Goal: Use online tool/utility: Use online tool/utility

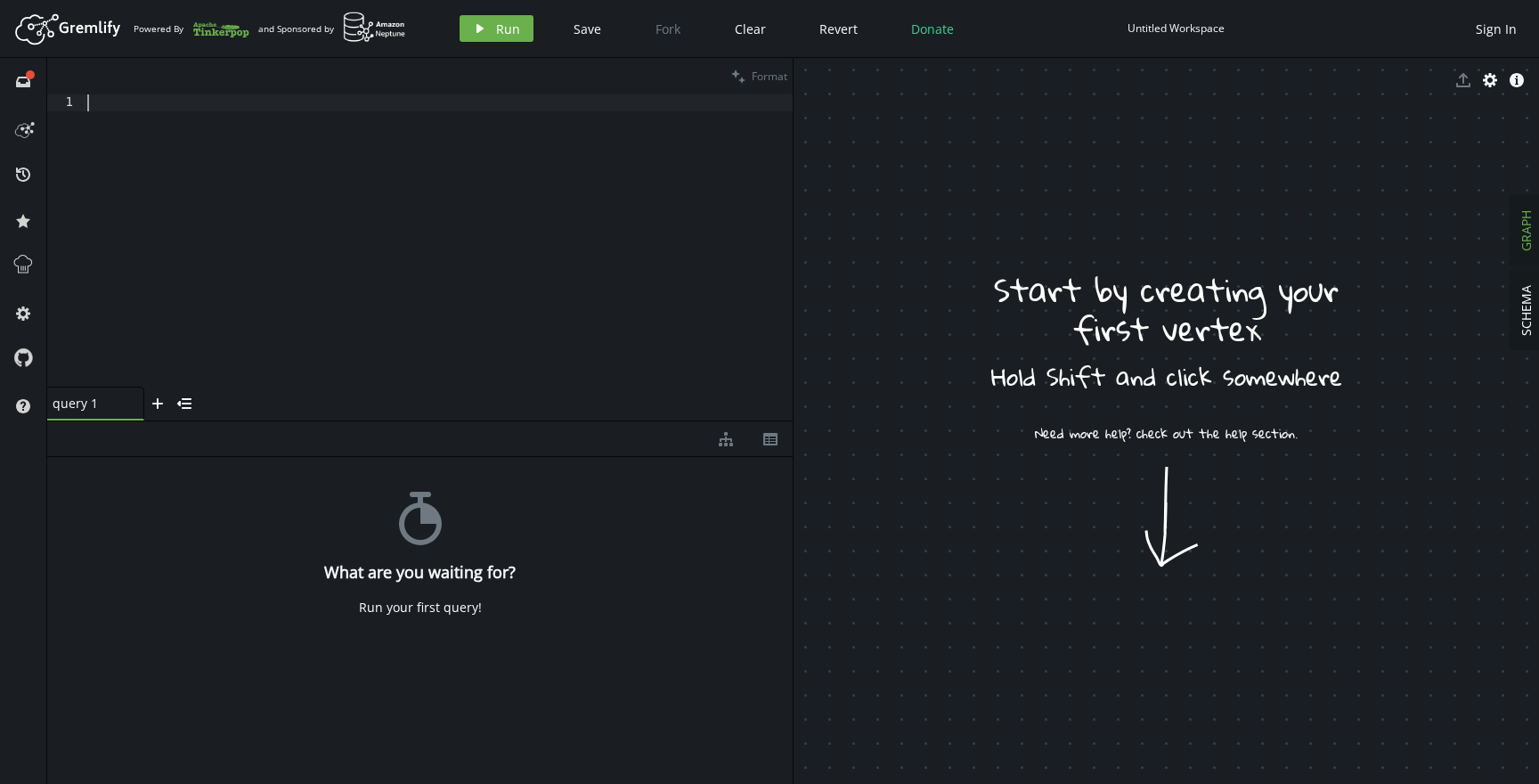
click at [324, 106] on div at bounding box center [438, 257] width 709 height 327
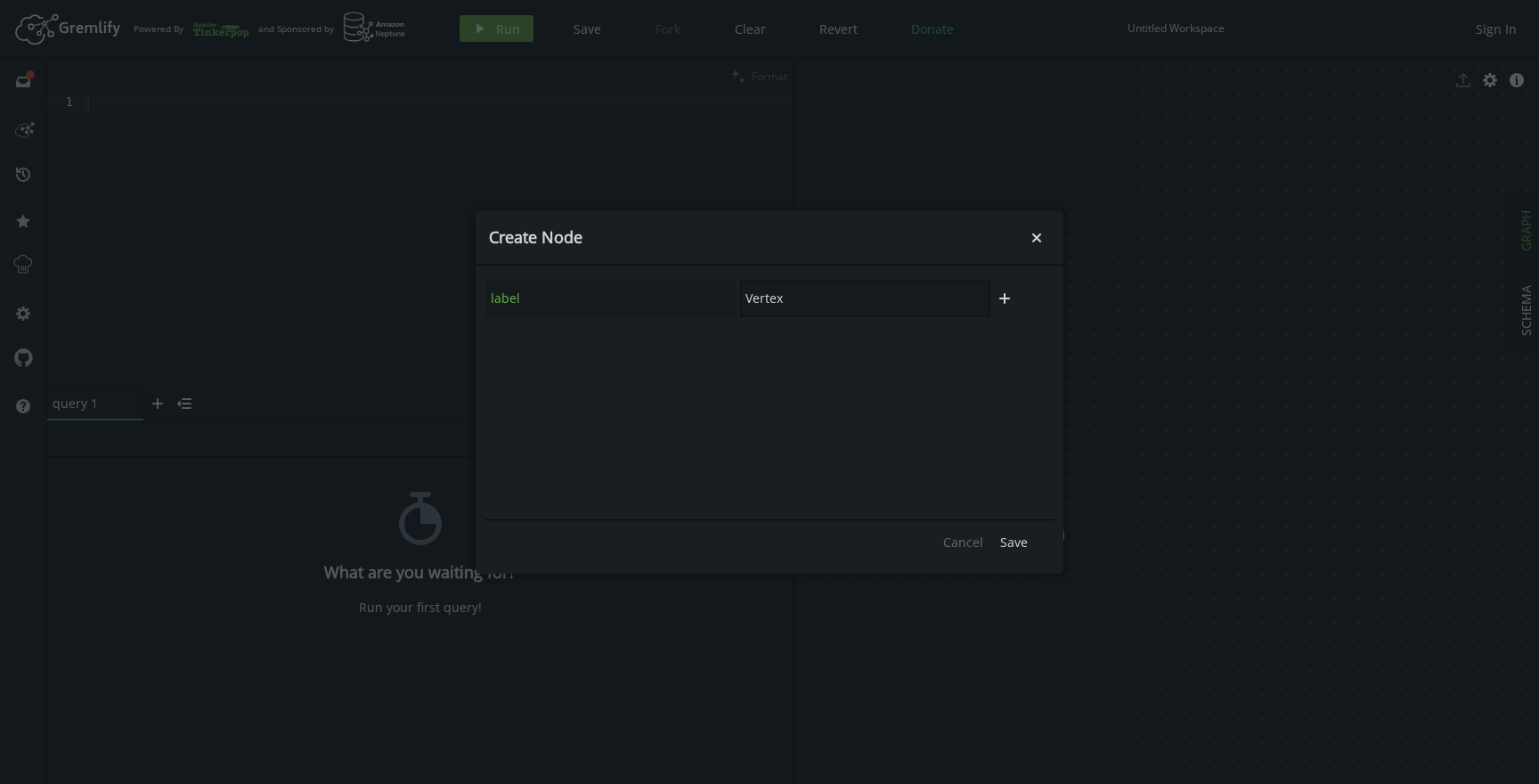
click at [749, 288] on input "Vertex" at bounding box center [865, 297] width 250 height 37
click at [778, 302] on input "Vertex" at bounding box center [865, 297] width 250 height 37
type input "Memory"
click at [1005, 551] on button "Save" at bounding box center [1014, 542] width 45 height 26
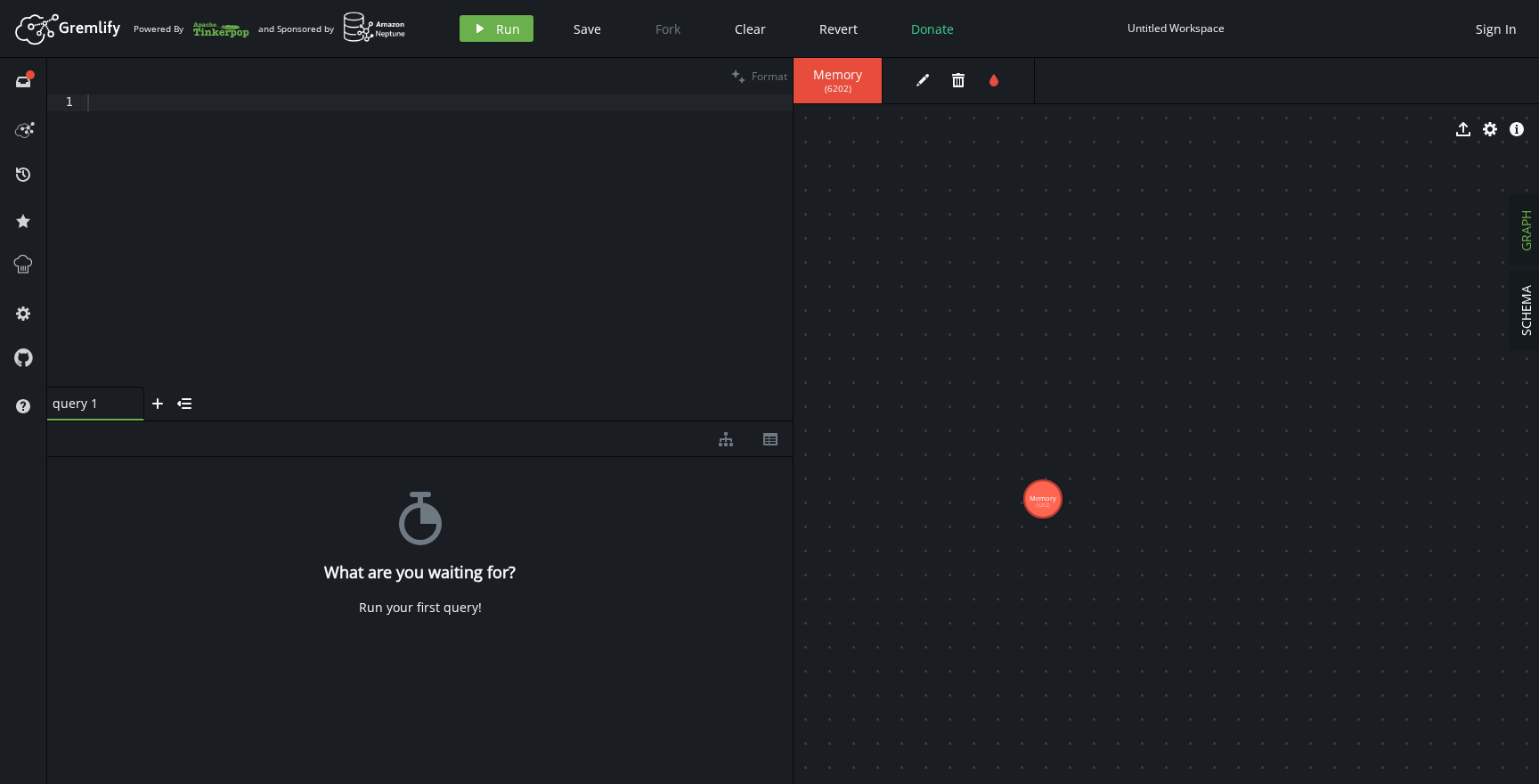
drag, startPoint x: 1046, startPoint y: 530, endPoint x: 1041, endPoint y: 463, distance: 67.2
drag, startPoint x: 1050, startPoint y: 470, endPoint x: 1021, endPoint y: 395, distance: 80.4
drag, startPoint x: 1011, startPoint y: 408, endPoint x: 995, endPoint y: 434, distance: 30.5
drag, startPoint x: 995, startPoint y: 435, endPoint x: 1013, endPoint y: 444, distance: 20.1
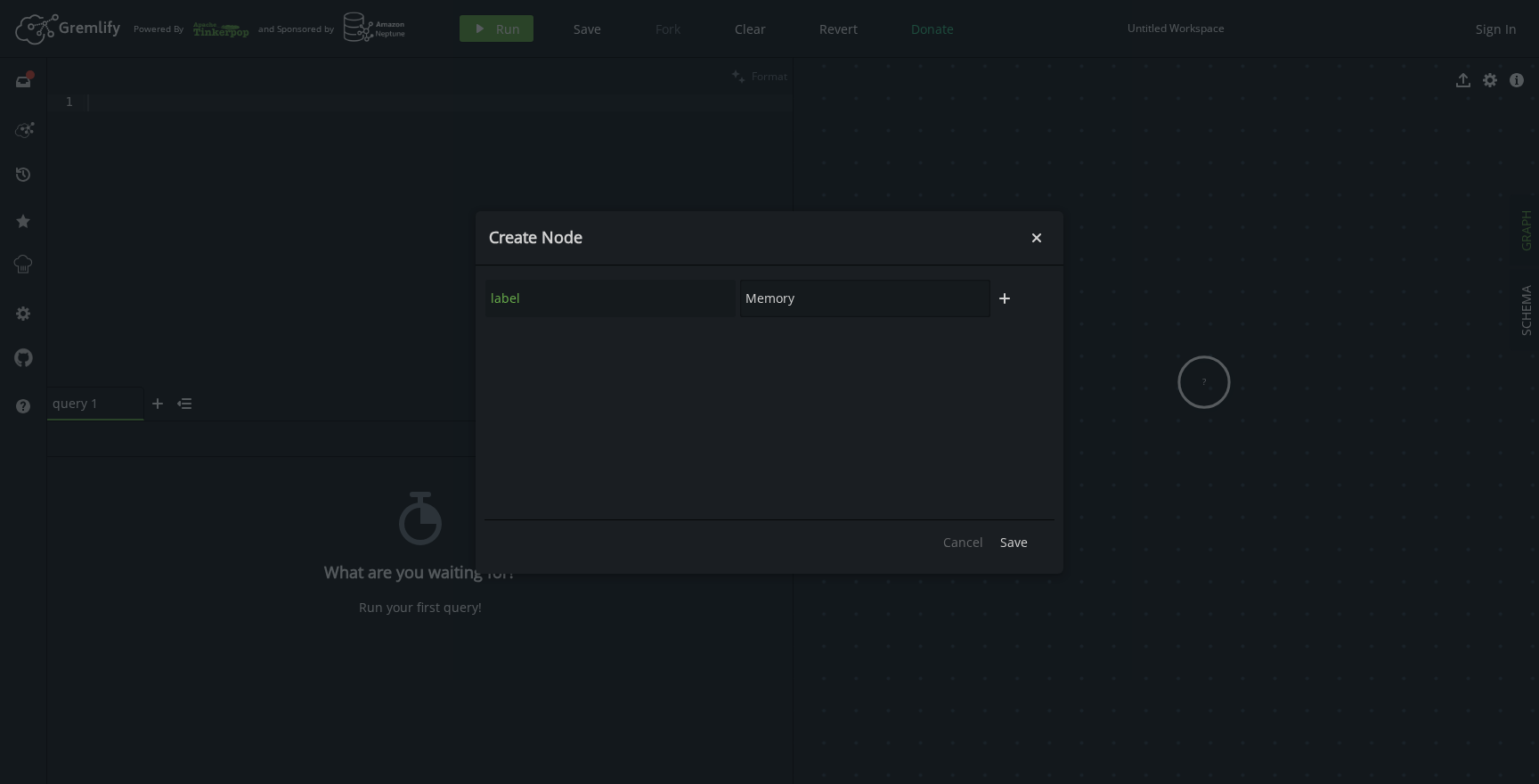
click at [839, 300] on input "Memory" at bounding box center [865, 297] width 250 height 37
type input "Investigation"
click at [1006, 298] on icon "button" at bounding box center [1005, 298] width 11 height 11
click at [575, 349] on input "text" at bounding box center [610, 346] width 250 height 37
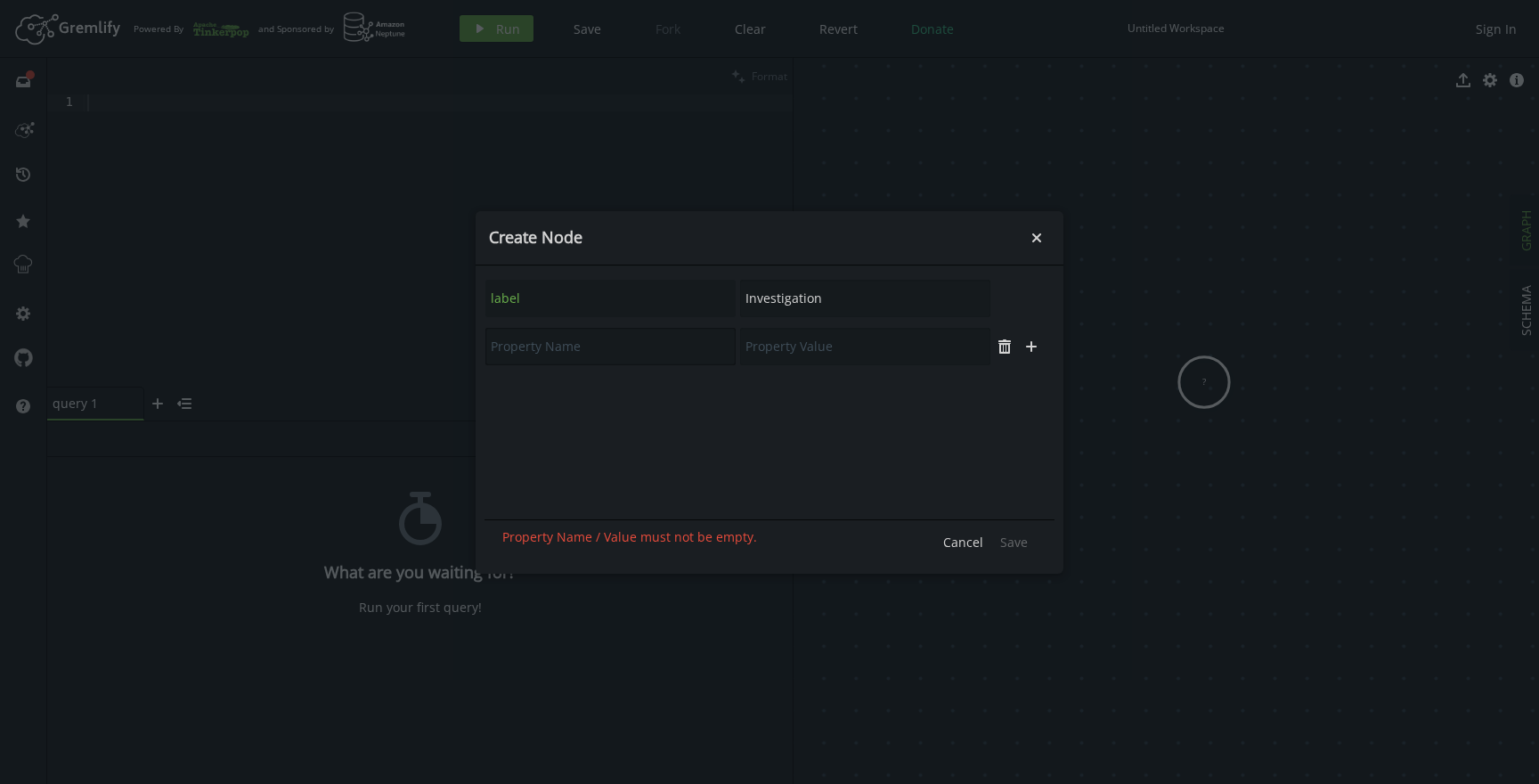
click at [582, 344] on input "text" at bounding box center [610, 346] width 250 height 37
type input "id"
click at [756, 357] on input "text" at bounding box center [865, 346] width 250 height 37
type input "asdfghjk"
click at [1009, 542] on span "Save" at bounding box center [1014, 541] width 27 height 17
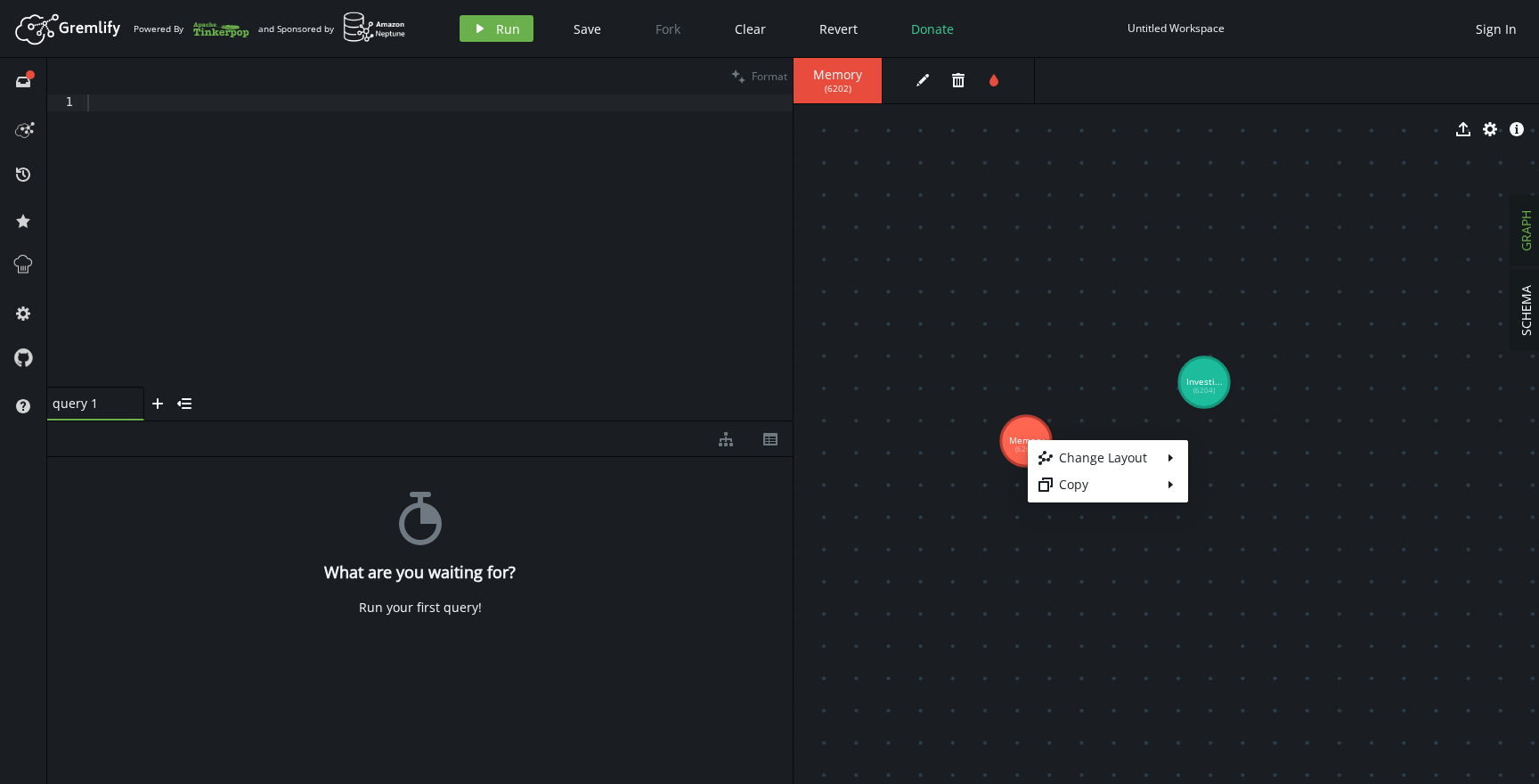
click at [1024, 443] on body "Artboard Created with Sketch. Powered By and Sponsored by play Run Save Fork Cl…" at bounding box center [770, 392] width 1539 height 784
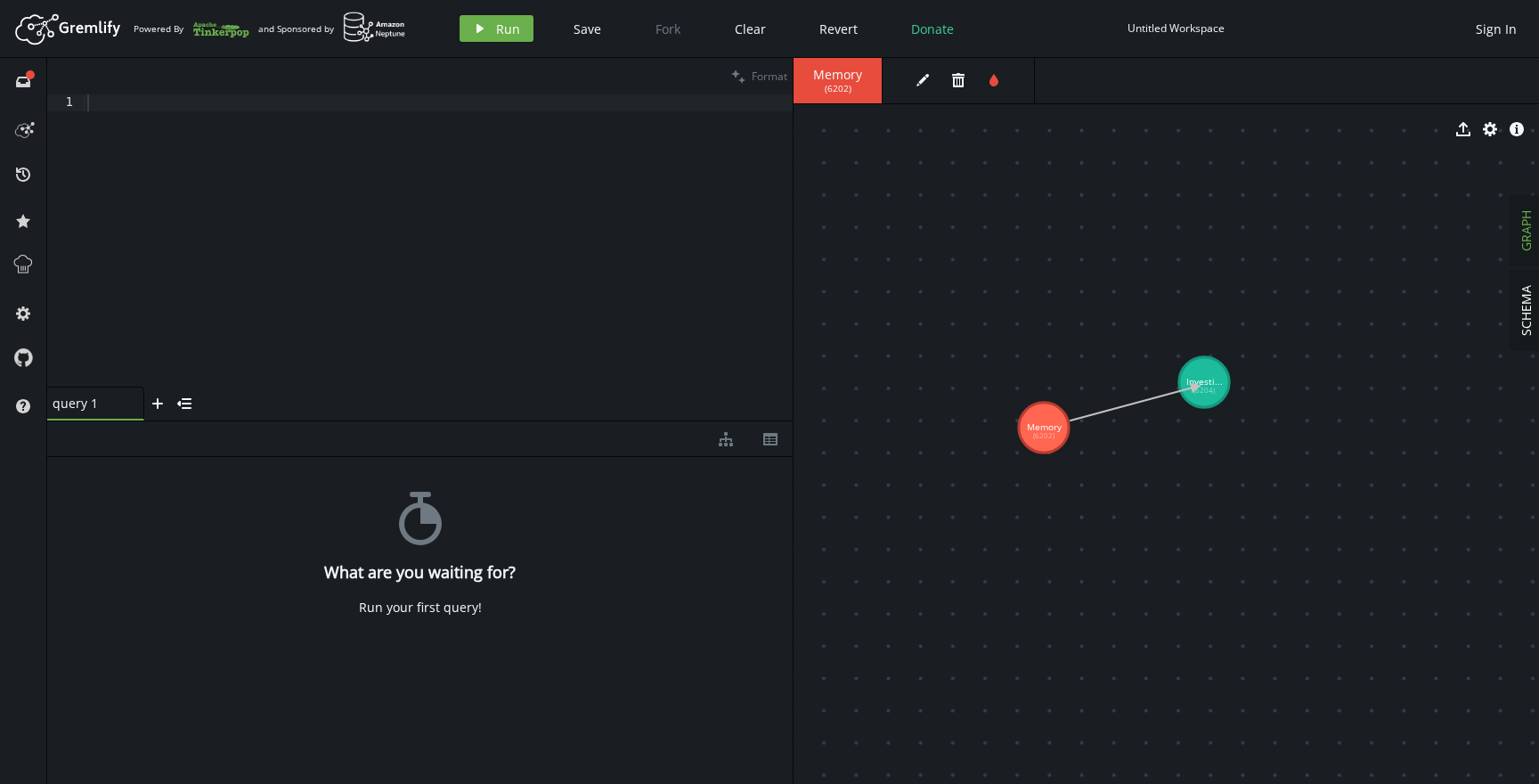
drag, startPoint x: 1061, startPoint y: 422, endPoint x: 1205, endPoint y: 386, distance: 148.4
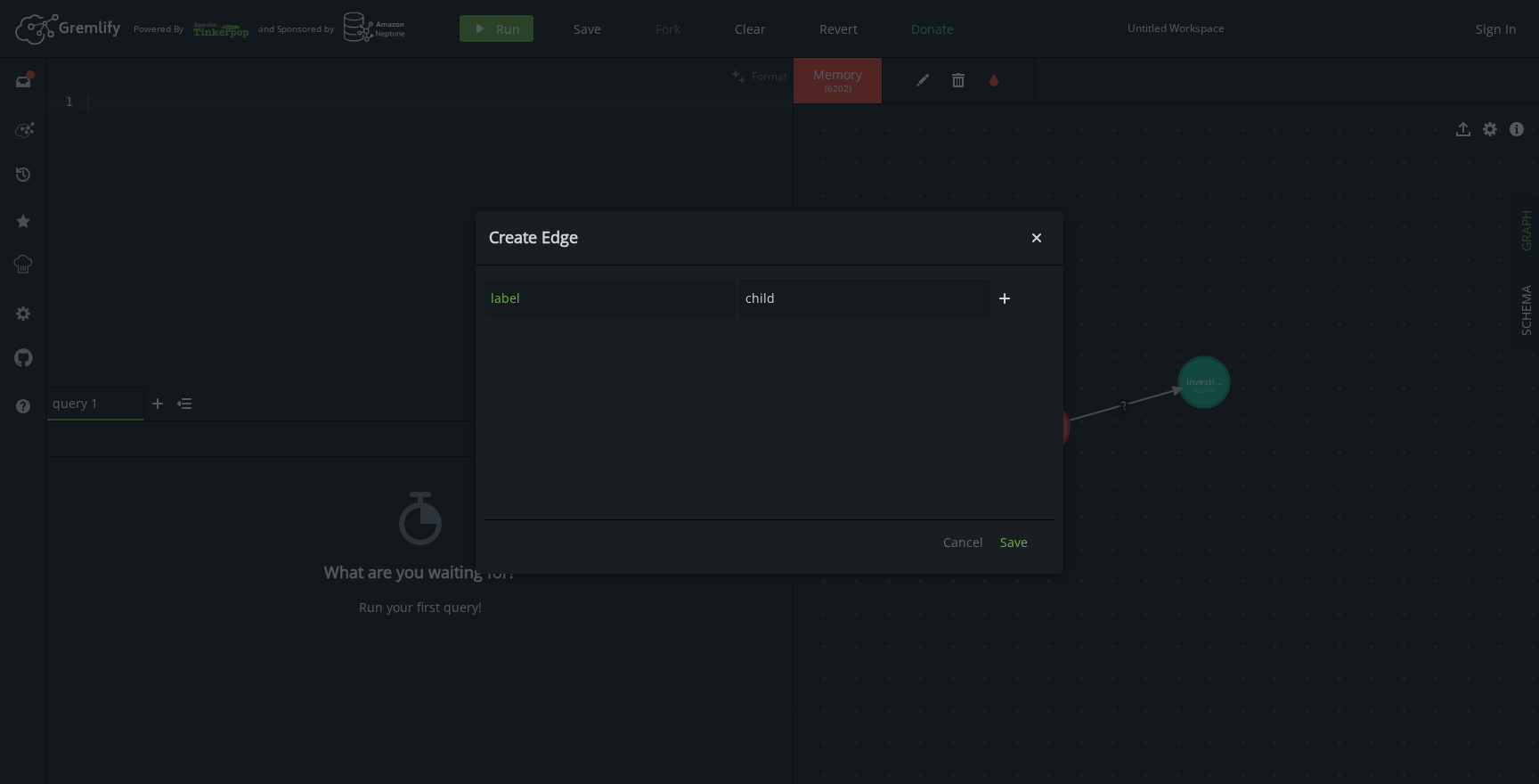
click at [1014, 542] on span "Save" at bounding box center [1014, 541] width 27 height 17
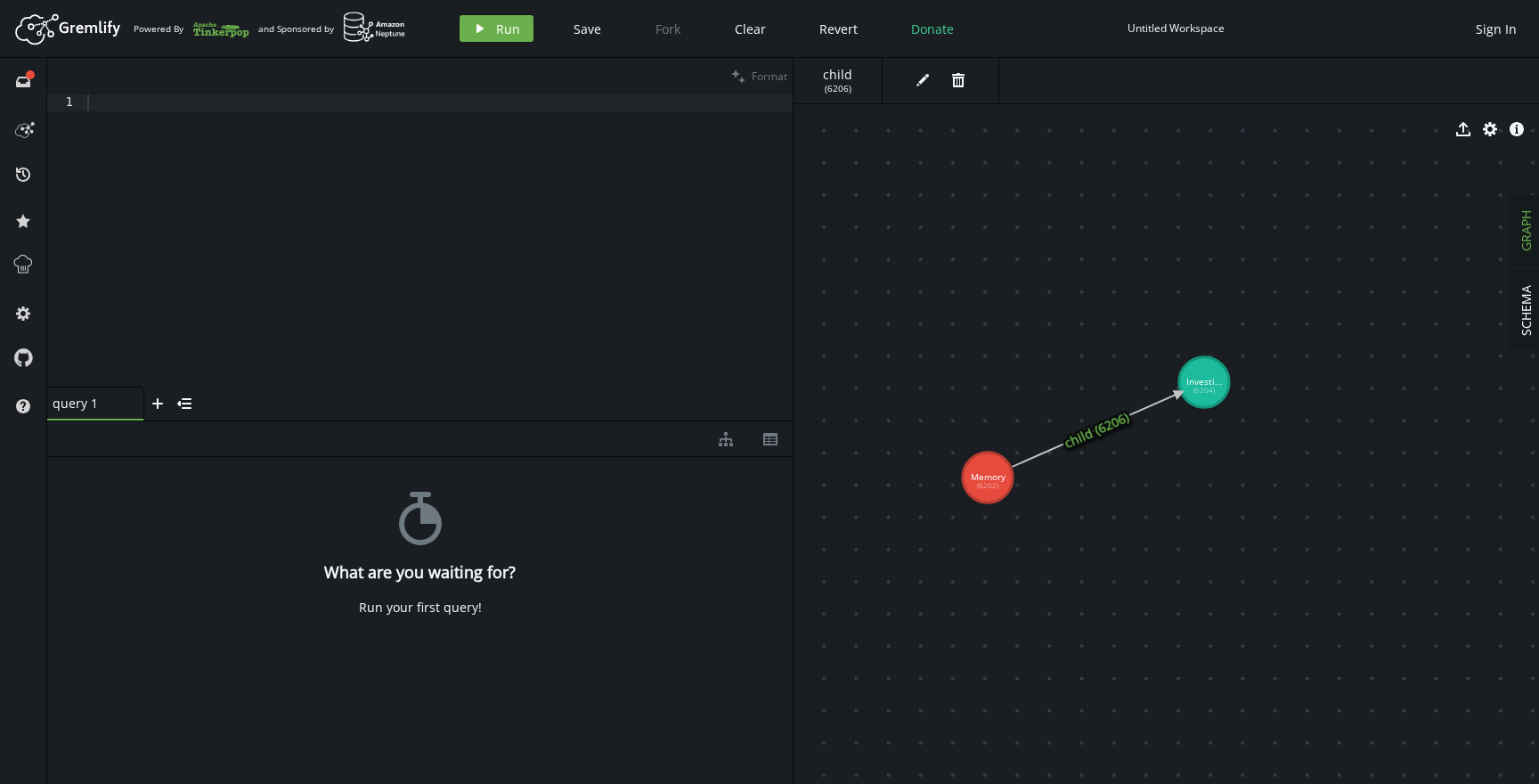
drag, startPoint x: 1052, startPoint y: 440, endPoint x: 931, endPoint y: 519, distance: 144.5
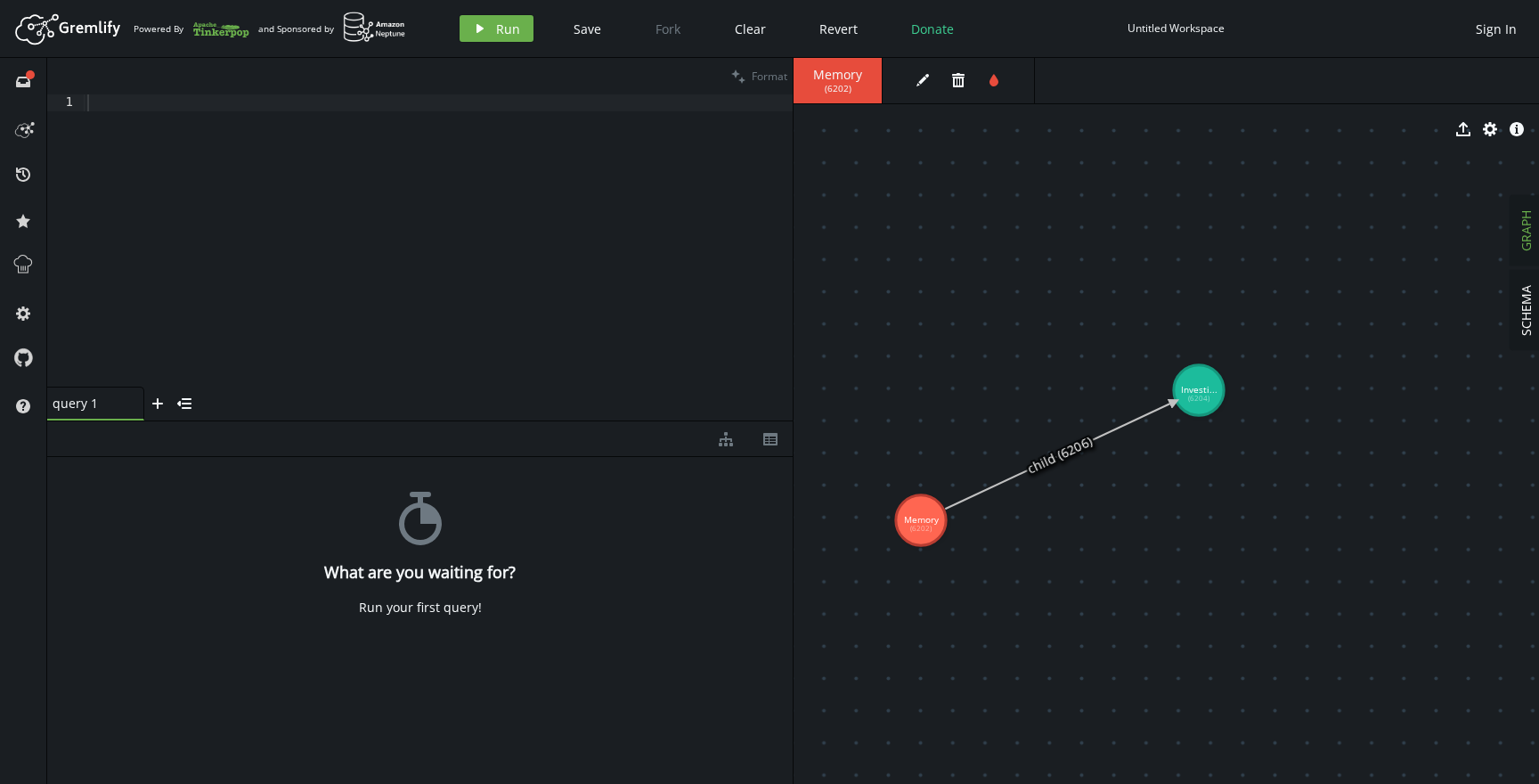
drag, startPoint x: 1199, startPoint y: 390, endPoint x: 1113, endPoint y: 336, distance: 101.5
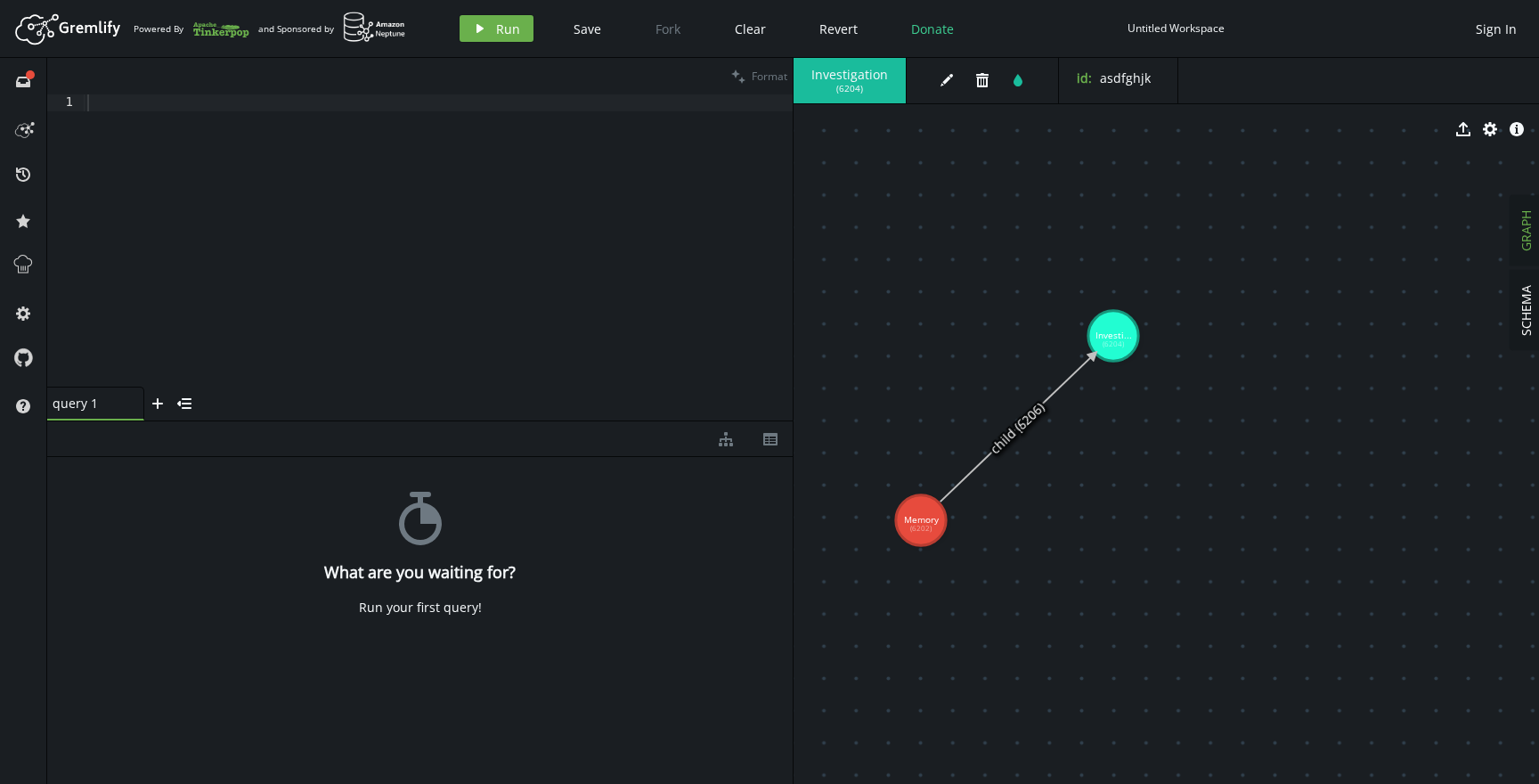
click at [413, 236] on div at bounding box center [438, 257] width 709 height 327
click at [245, 520] on div "stopwatch What are you waiting for? Run your first query!" at bounding box center [419, 616] width 745 height 318
click at [277, 304] on div at bounding box center [438, 257] width 709 height 327
click at [86, 409] on div "query 1" at bounding box center [88, 403] width 71 height 17
click at [158, 404] on icon "button" at bounding box center [157, 404] width 11 height 11
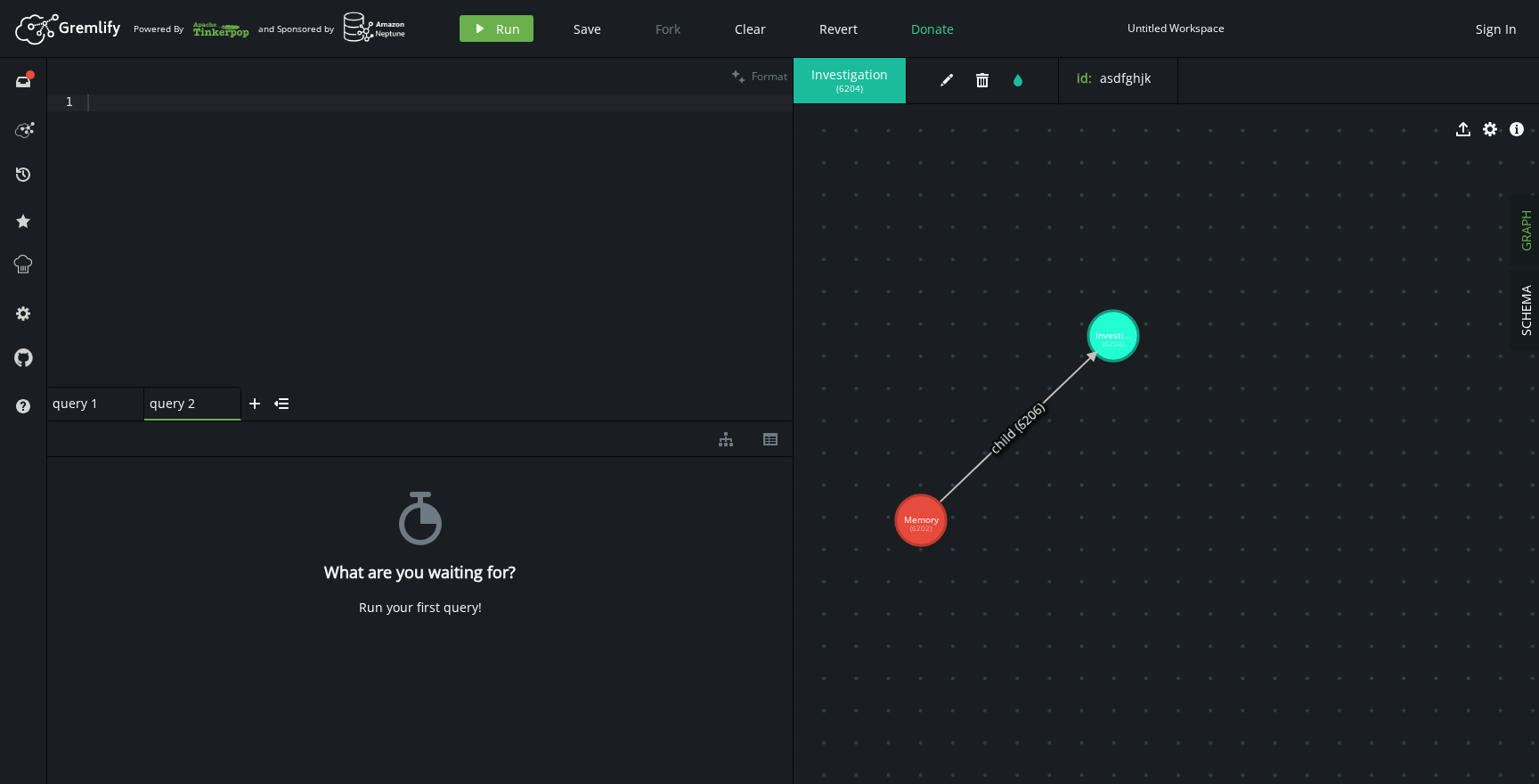
click at [93, 397] on div "query 1" at bounding box center [88, 403] width 71 height 17
click at [206, 213] on div at bounding box center [438, 257] width 709 height 327
type textarea "adasd"
click at [184, 412] on div "query 2 small-cross" at bounding box center [193, 403] width 97 height 34
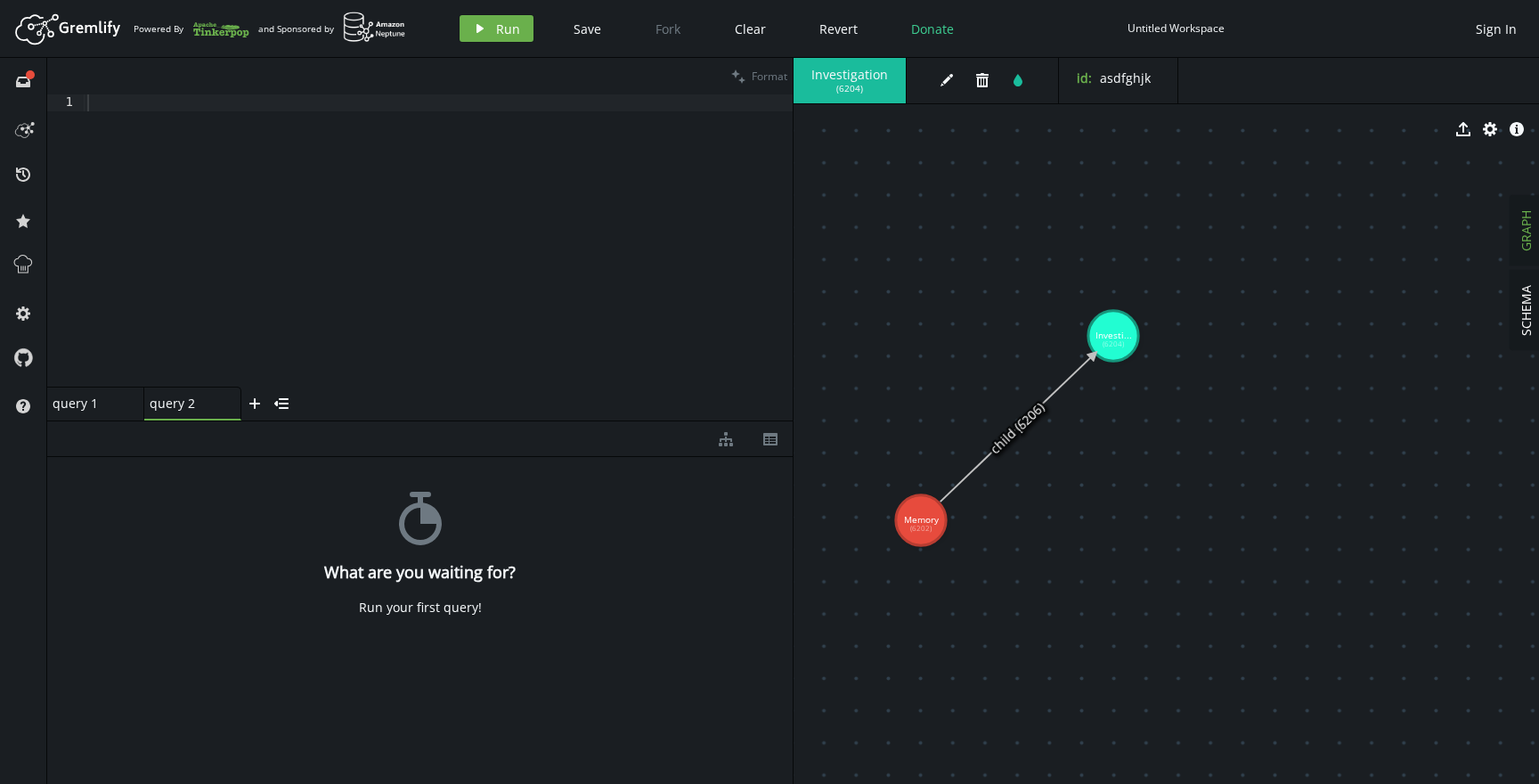
click at [70, 405] on div "query 1" at bounding box center [88, 403] width 71 height 17
click at [215, 113] on div "adasd" at bounding box center [438, 257] width 709 height 327
paste textarea "names = g.V().values("name").to_list()"
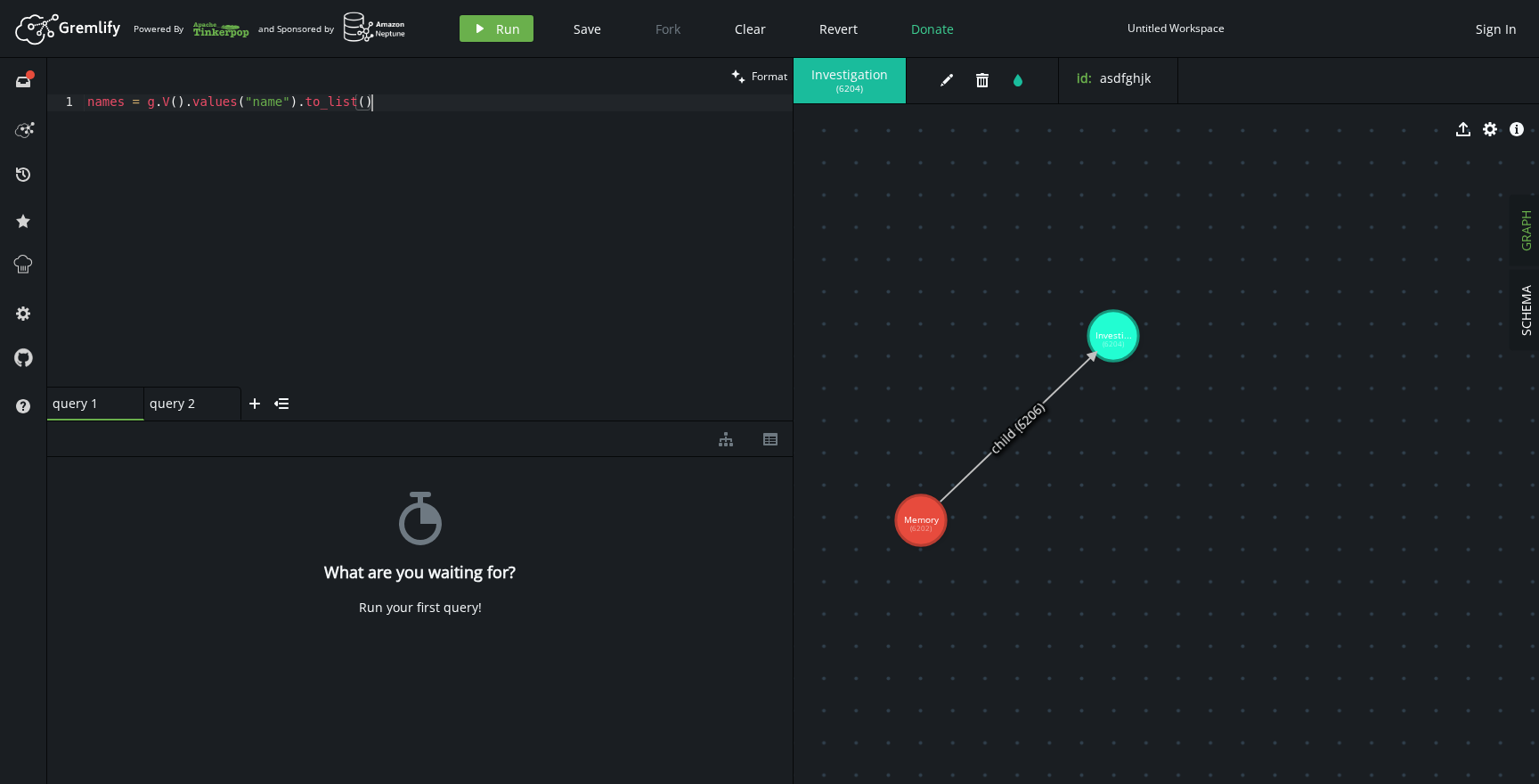
click at [216, 96] on div "names = g . V ( ) . values ( "name" ) . to_list ( )" at bounding box center [438, 257] width 709 height 327
click at [266, 106] on div "names = g . V ( ) . values ( "name" ) . to_list ( )" at bounding box center [438, 257] width 709 height 327
click at [354, 116] on div "names = g . V ( ) . to_list ( )" at bounding box center [438, 257] width 709 height 327
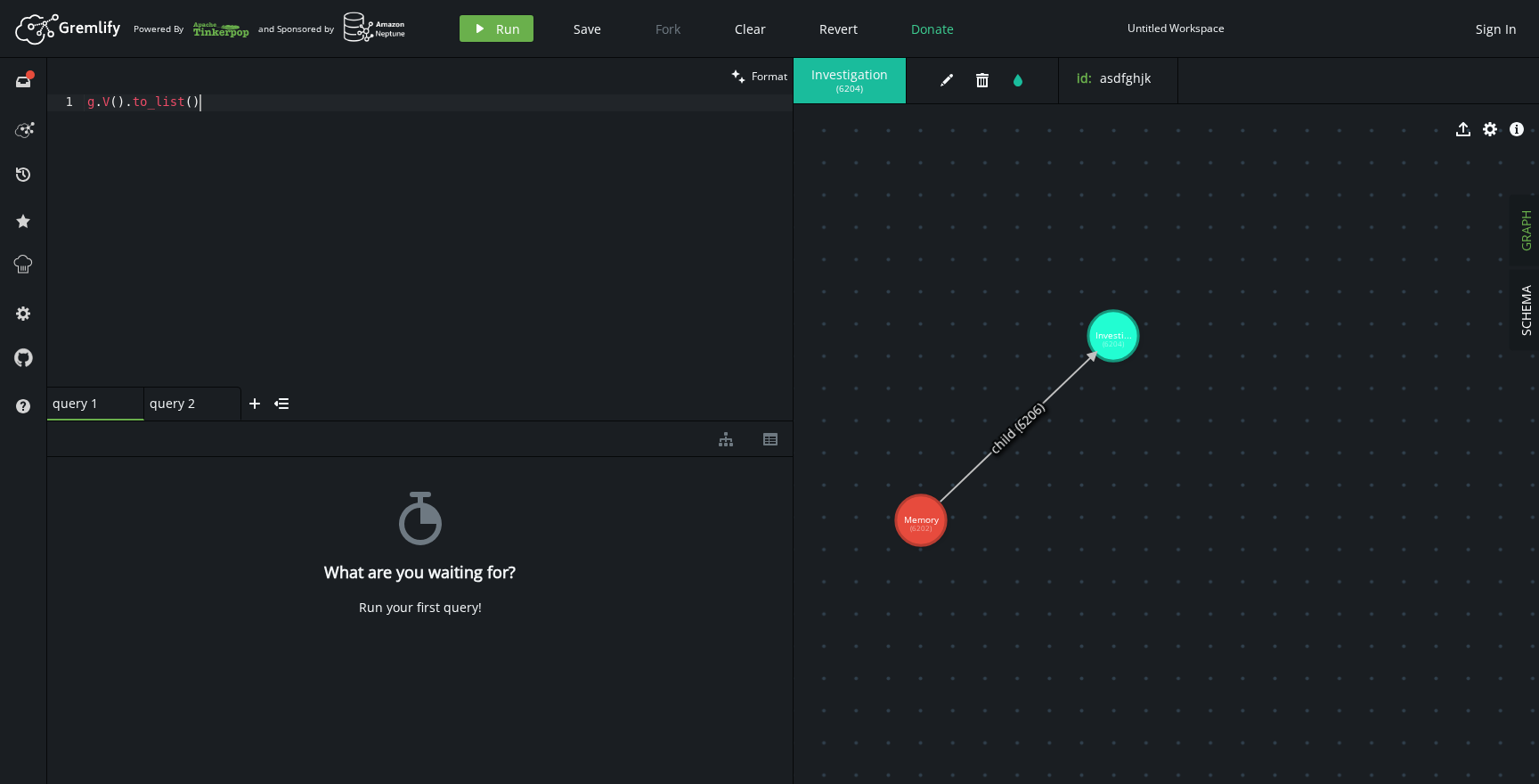
click at [418, 149] on div "g . V ( ) . to_list ( )" at bounding box center [438, 257] width 709 height 327
click at [498, 21] on span "Run" at bounding box center [508, 29] width 24 height 17
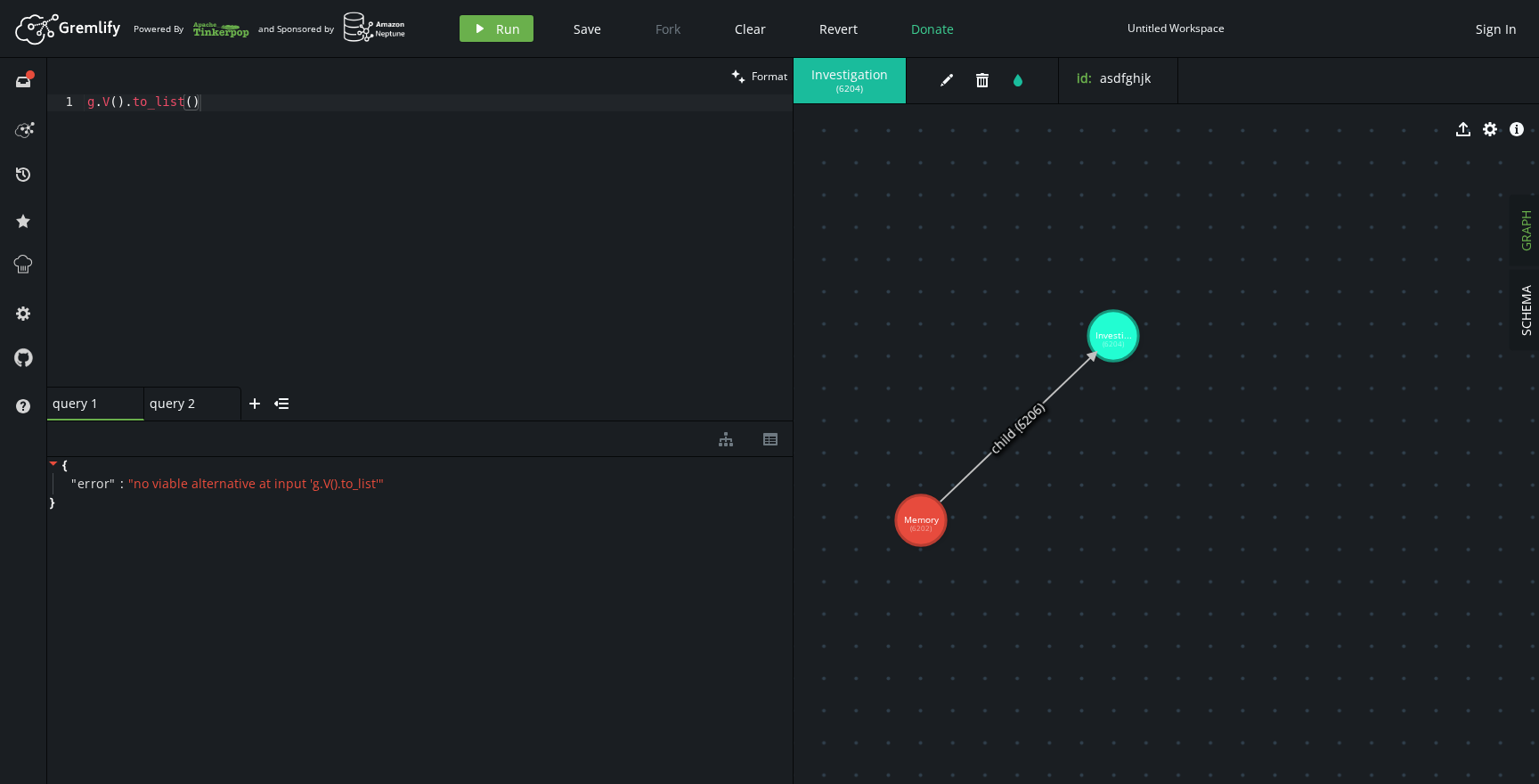
click at [136, 107] on div "g . V ( ) . to_list ( )" at bounding box center [438, 257] width 709 height 327
click at [136, 108] on div "g . V ( ) .. values ( ) . to_list ( )" at bounding box center [438, 257] width 709 height 327
click at [239, 177] on div "g . V ( ) . values ( ) . to_list ( )" at bounding box center [438, 257] width 709 height 327
type textarea "g.V().values().to_list()"
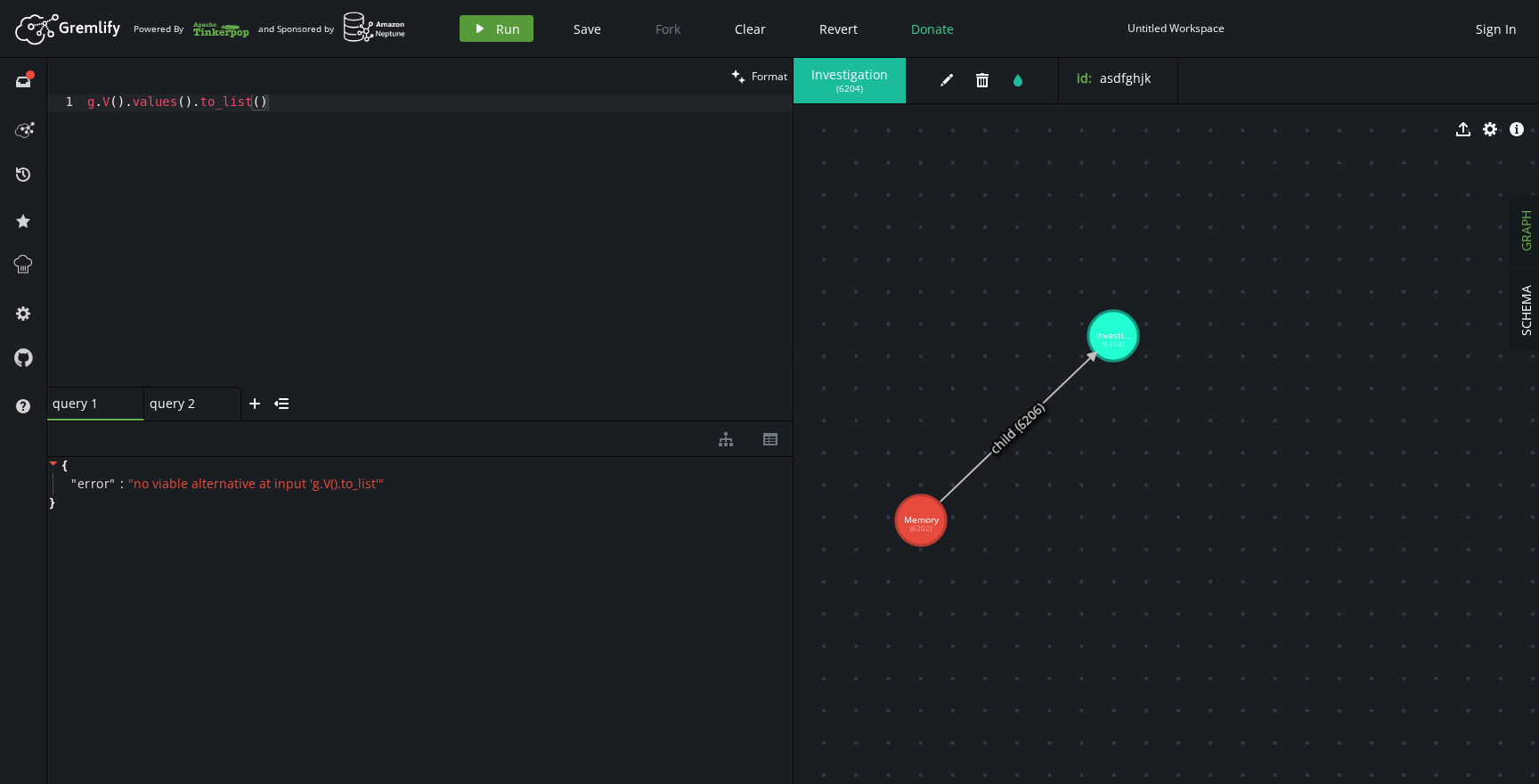
click at [472, 18] on button "play Run" at bounding box center [496, 28] width 74 height 26
